Goal: Information Seeking & Learning: Learn about a topic

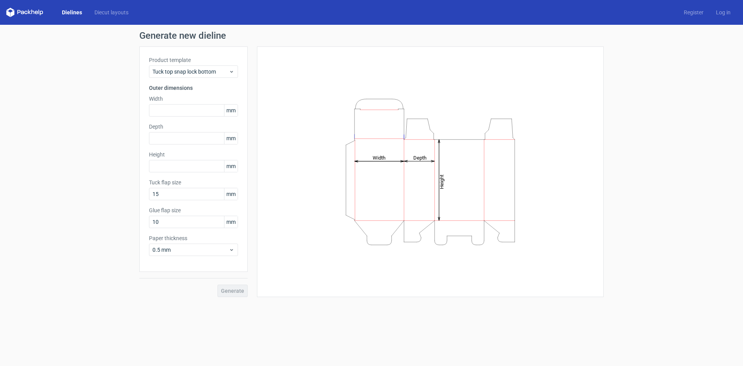
click at [27, 14] on icon at bounding box center [24, 12] width 37 height 9
click at [30, 12] on polygon at bounding box center [29, 12] width 3 height 5
click at [111, 13] on link "Diecut layouts" at bounding box center [111, 13] width 46 height 8
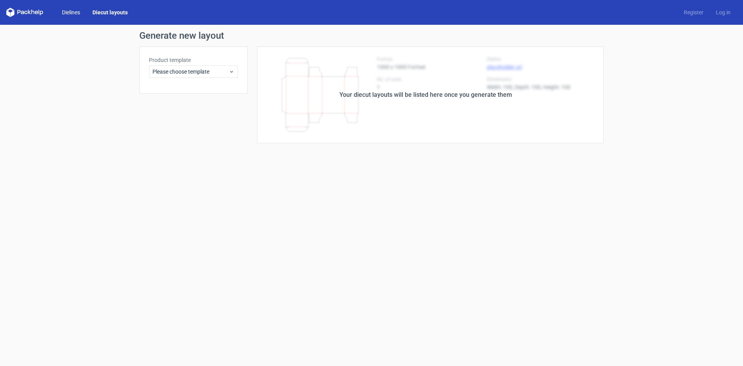
click at [69, 12] on link "Dielines" at bounding box center [71, 13] width 31 height 8
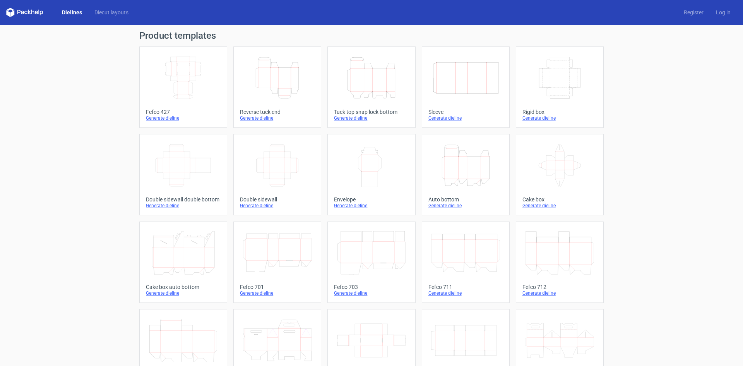
click at [546, 85] on icon "Width Depth Height" at bounding box center [560, 77] width 69 height 43
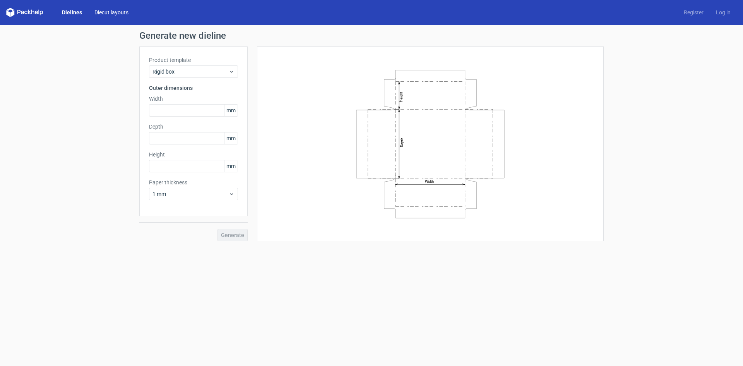
click at [106, 12] on link "Diecut layouts" at bounding box center [111, 13] width 46 height 8
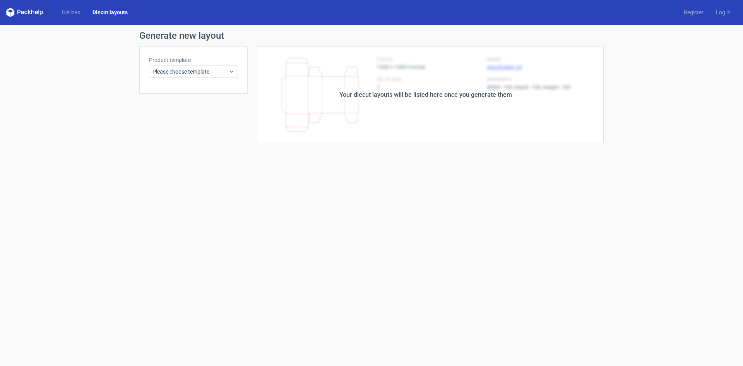
click at [34, 12] on icon at bounding box center [32, 12] width 3 height 5
click at [70, 14] on link "Dielines" at bounding box center [71, 13] width 31 height 8
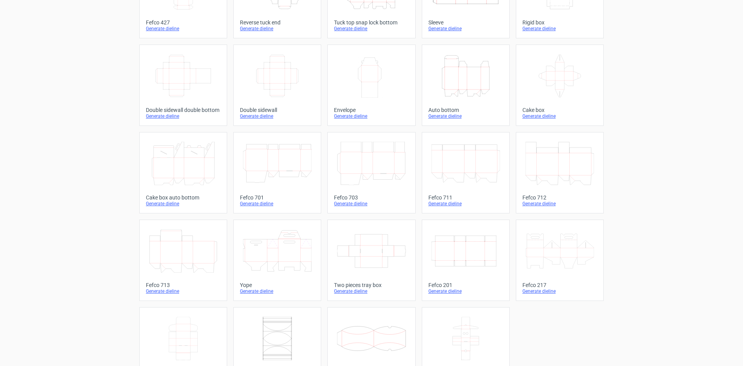
scroll to position [118, 0]
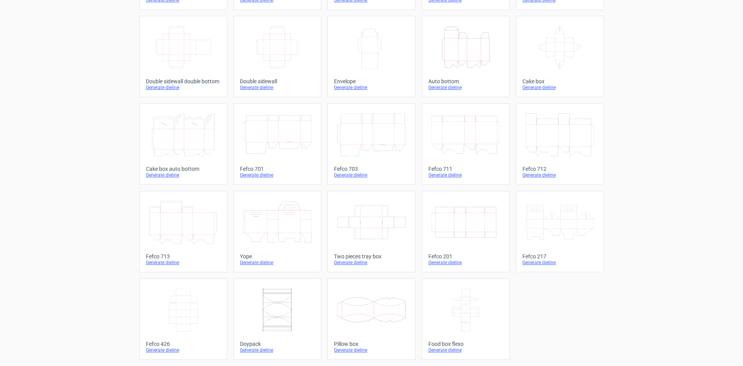
click at [460, 212] on icon "Width Depth Height" at bounding box center [466, 221] width 69 height 43
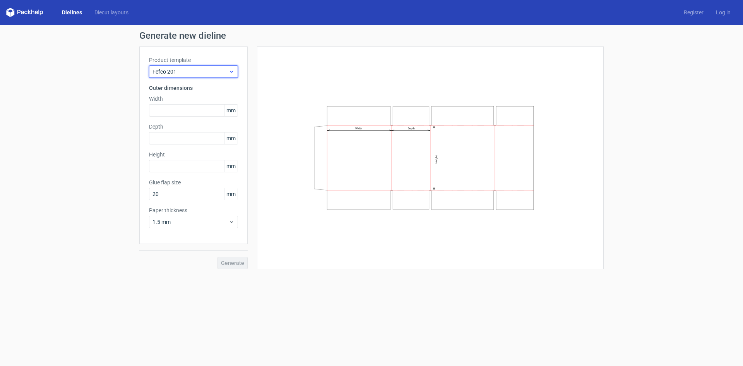
click at [216, 68] on span "Fefco 201" at bounding box center [190, 72] width 76 height 8
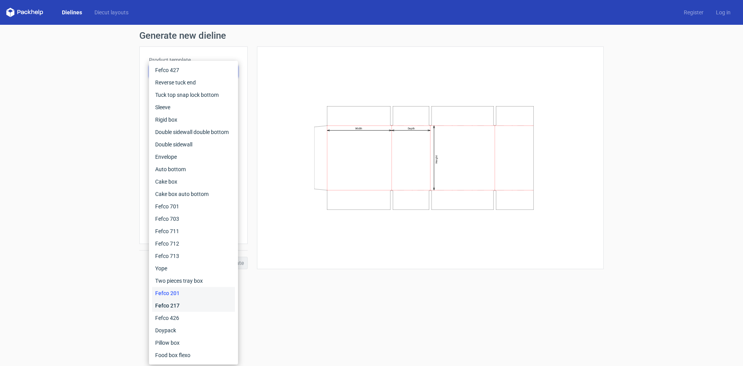
click at [192, 303] on div "Fefco 217" at bounding box center [193, 305] width 83 height 12
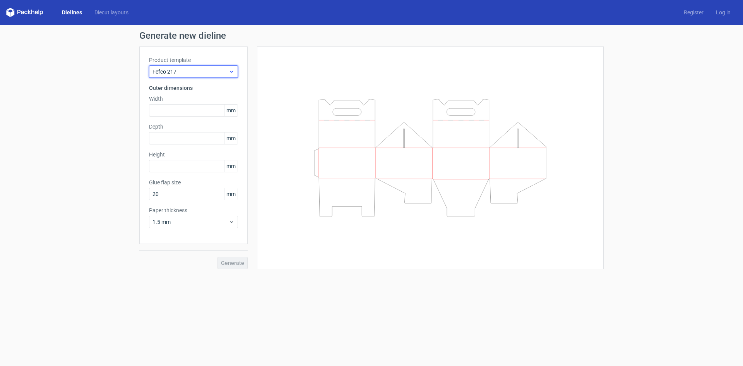
click at [221, 73] on span "Fefco 217" at bounding box center [190, 72] width 76 height 8
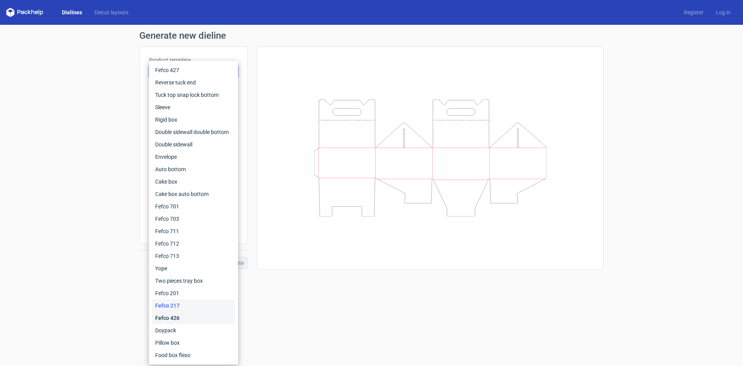
click at [178, 315] on div "Fefco 426" at bounding box center [193, 318] width 83 height 12
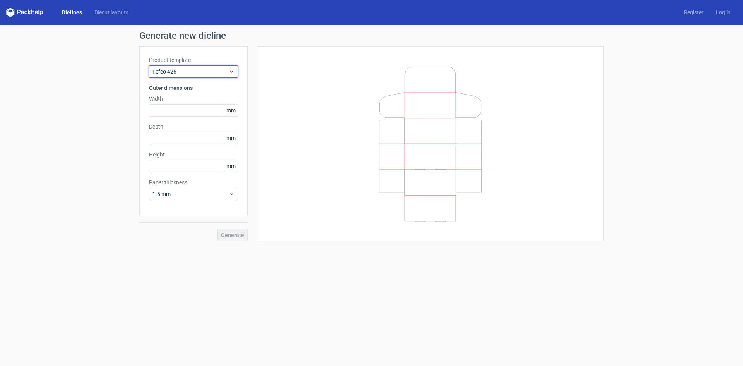
click at [207, 72] on span "Fefco 426" at bounding box center [190, 72] width 76 height 8
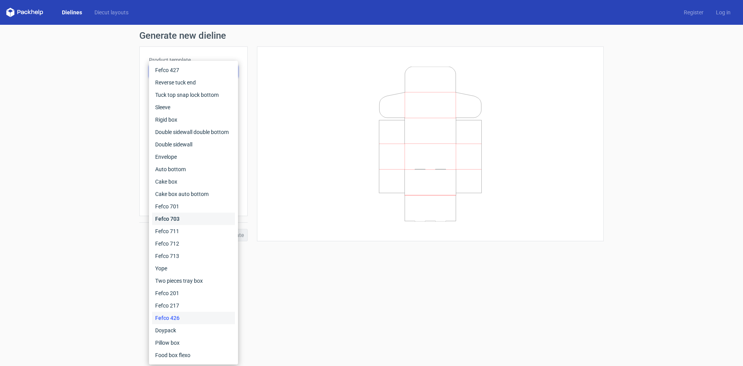
click at [189, 218] on div "Fefco 703" at bounding box center [193, 218] width 83 height 12
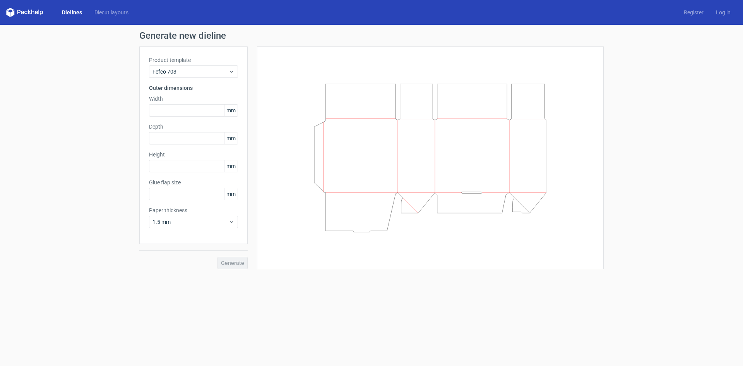
type input "25"
click at [219, 69] on span "Fefco 703" at bounding box center [190, 72] width 76 height 8
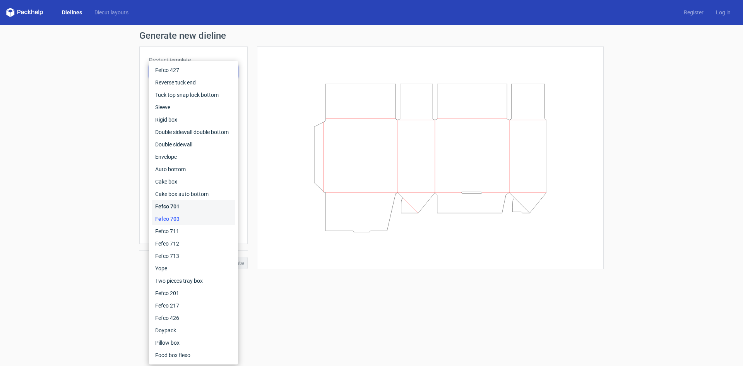
click at [187, 205] on div "Fefco 701" at bounding box center [193, 206] width 83 height 12
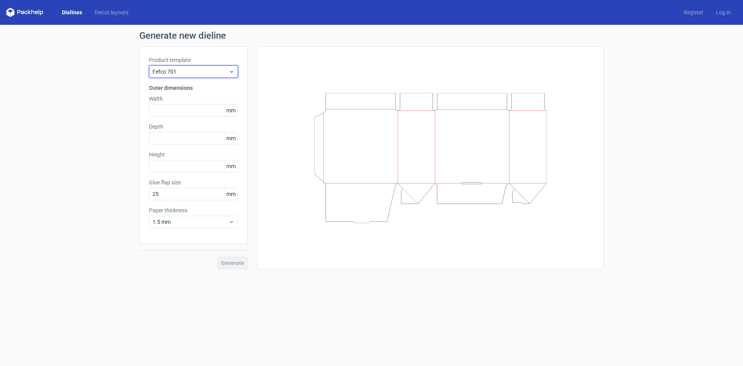
click at [219, 70] on span "Fefco 701" at bounding box center [190, 72] width 76 height 8
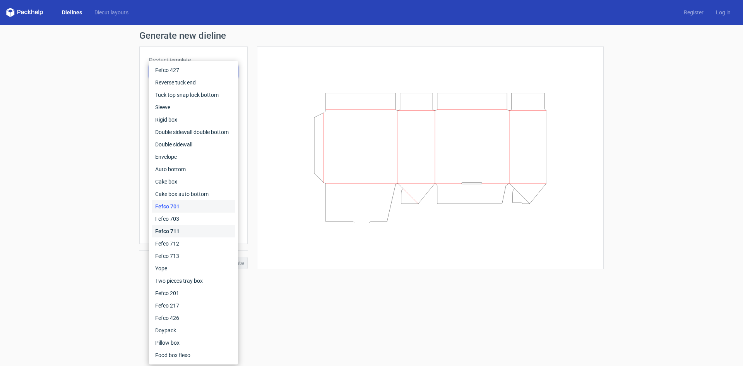
click at [182, 229] on div "Fefco 711" at bounding box center [193, 231] width 83 height 12
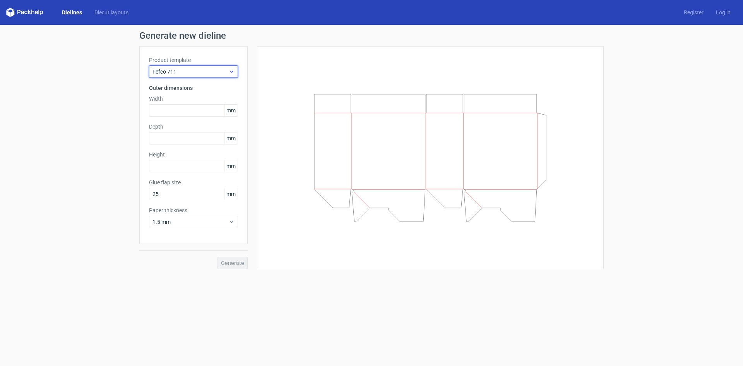
click at [214, 70] on span "Fefco 711" at bounding box center [190, 72] width 76 height 8
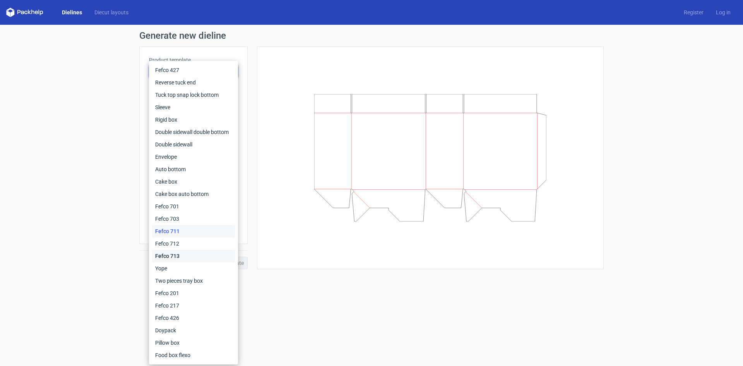
click at [178, 255] on div "Fefco 713" at bounding box center [193, 256] width 83 height 12
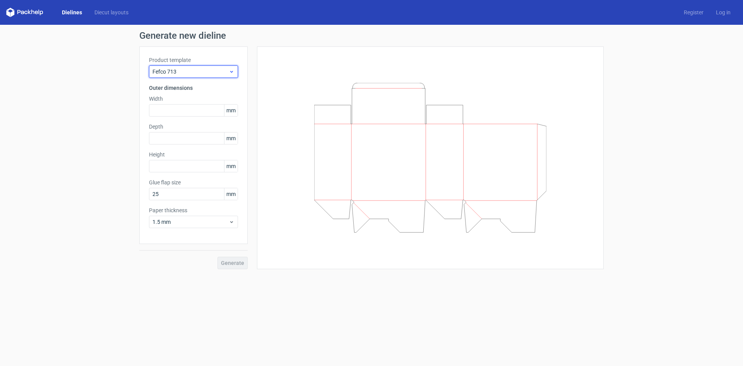
click at [220, 70] on span "Fefco 713" at bounding box center [190, 72] width 76 height 8
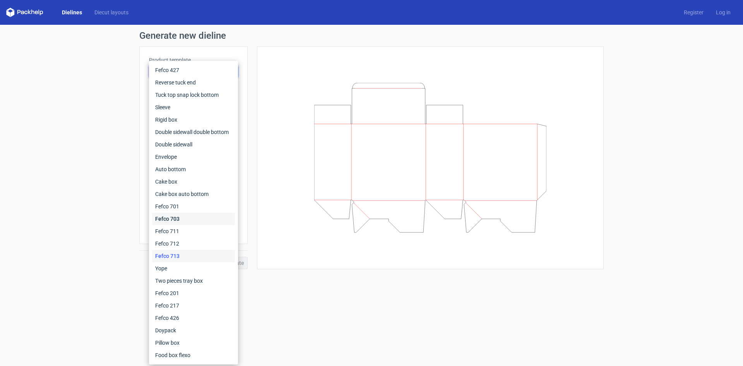
click at [182, 220] on div "Fefco 703" at bounding box center [193, 218] width 83 height 12
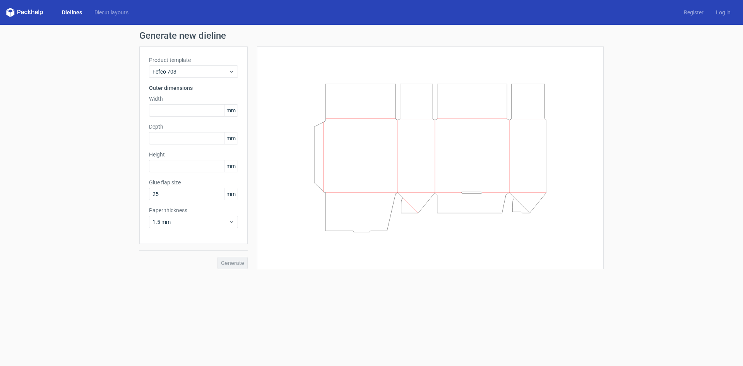
click at [204, 65] on div "Product template Fefco 703" at bounding box center [193, 67] width 89 height 22
click at [204, 67] on div "Fefco 703" at bounding box center [193, 71] width 89 height 12
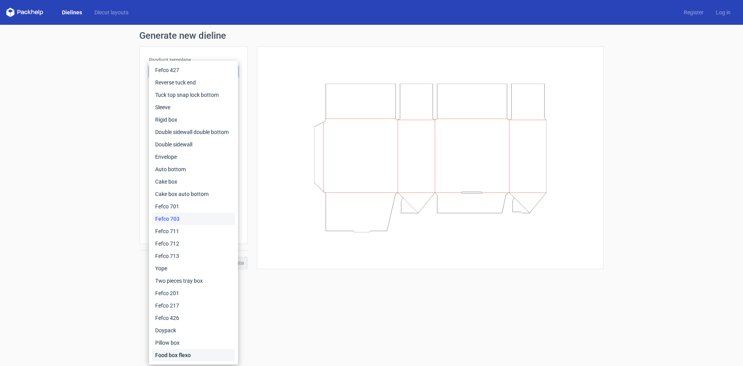
click at [178, 355] on div "Food box flexo" at bounding box center [193, 355] width 83 height 12
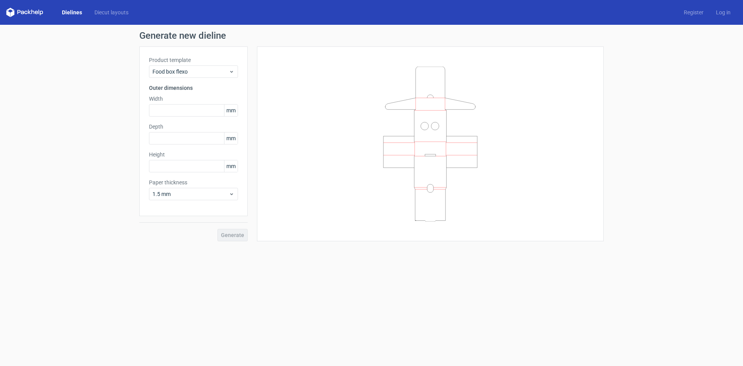
click at [74, 12] on link "Dielines" at bounding box center [72, 13] width 33 height 8
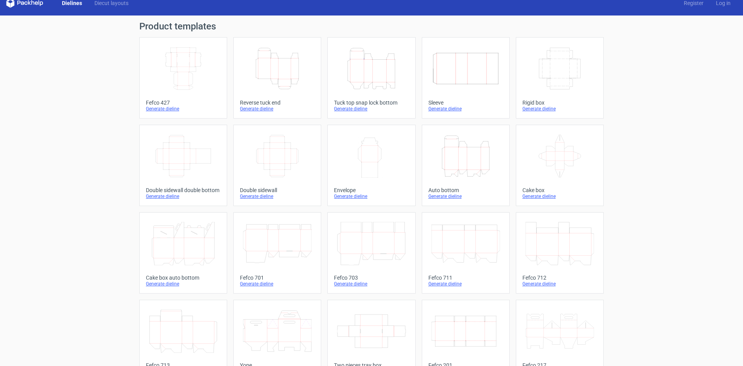
scroll to position [2, 0]
